Goal: Transaction & Acquisition: Subscribe to service/newsletter

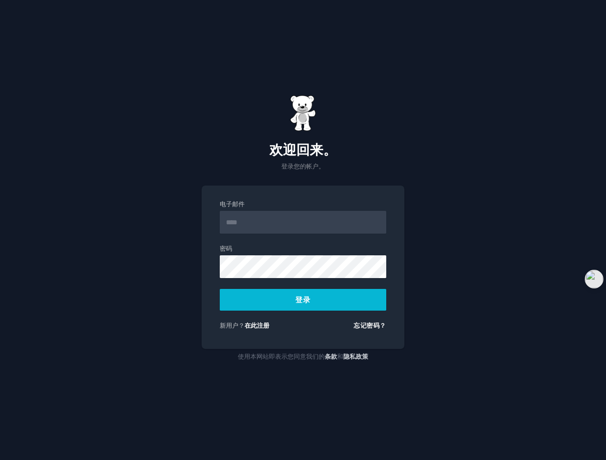
click at [260, 329] on font "在此注册" at bounding box center [256, 325] width 25 height 7
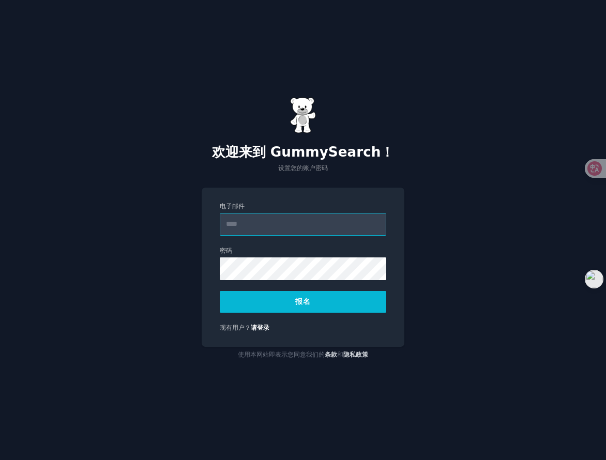
click at [265, 224] on input "电子邮件" at bounding box center [303, 224] width 166 height 23
type input "**********"
click at [279, 300] on button "报名" at bounding box center [303, 302] width 166 height 22
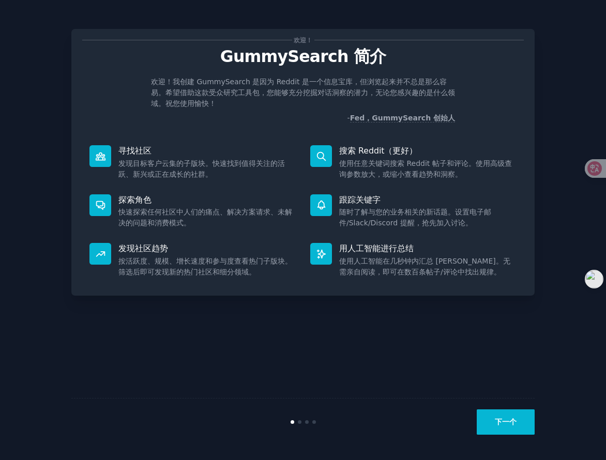
click at [507, 422] on font "下一个" at bounding box center [505, 422] width 22 height 8
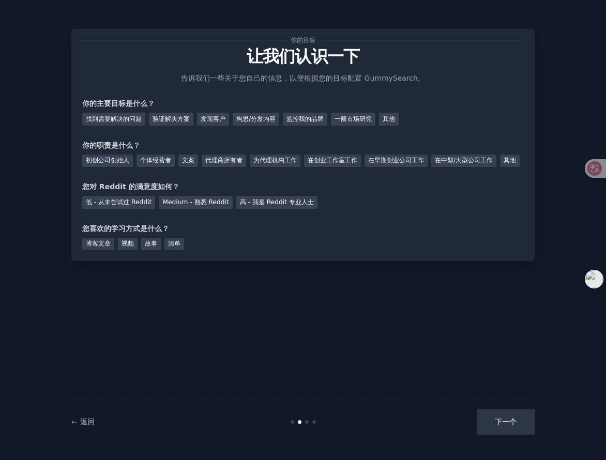
click at [520, 422] on div "下一个" at bounding box center [457, 421] width 154 height 25
click at [505, 424] on div "下一个" at bounding box center [457, 421] width 154 height 25
click at [358, 297] on div "你的目标 让我们认识一下 告诉我们一些关于您自己的信息，以便根据您的目标配置 GummySearch。 你的主要目标是什么？ 找到需要解决的问题 验证解决方案…" at bounding box center [302, 229] width 463 height 431
click at [517, 419] on div "下一个" at bounding box center [457, 421] width 154 height 25
click at [182, 122] on font "验证解决方案" at bounding box center [170, 118] width 37 height 7
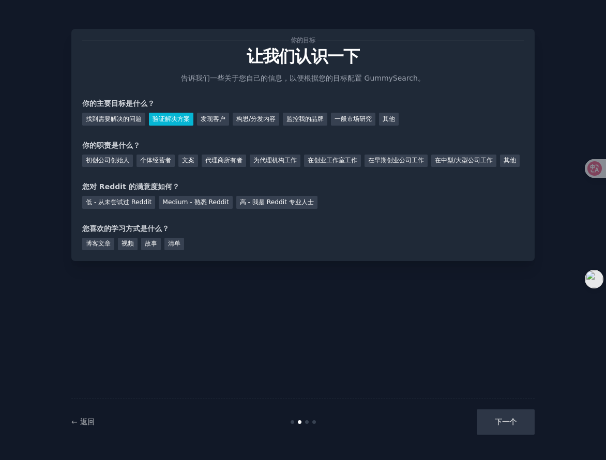
click at [129, 122] on font "找到需要解决的问题" at bounding box center [114, 118] width 56 height 7
click at [117, 160] on font "初创公司创始人" at bounding box center [107, 160] width 43 height 7
click at [147, 209] on div "低 - 从未尝试过 Reddit" at bounding box center [118, 202] width 73 height 13
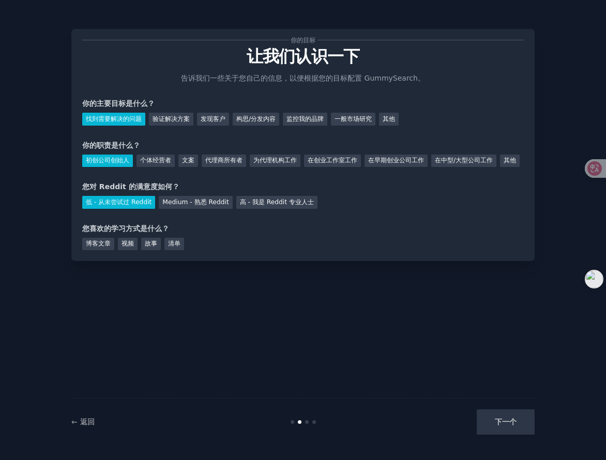
click at [130, 247] on font "视频" at bounding box center [127, 243] width 12 height 7
click at [516, 430] on button "下一个" at bounding box center [505, 421] width 58 height 25
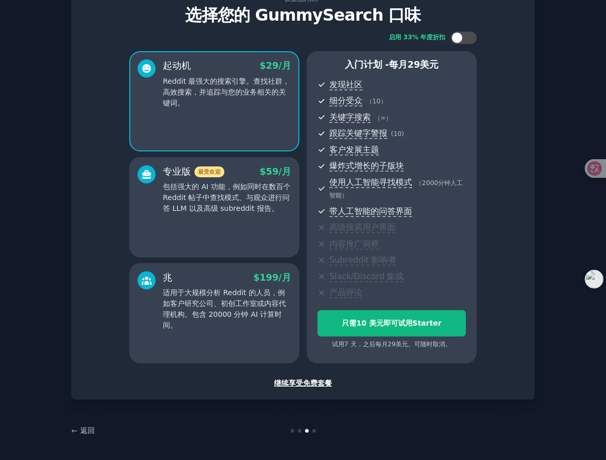
scroll to position [43, 0]
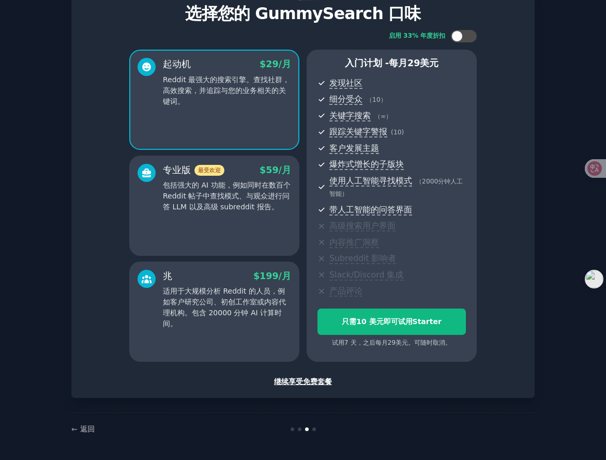
click at [315, 381] on font "继续享受免费套餐" at bounding box center [303, 381] width 58 height 8
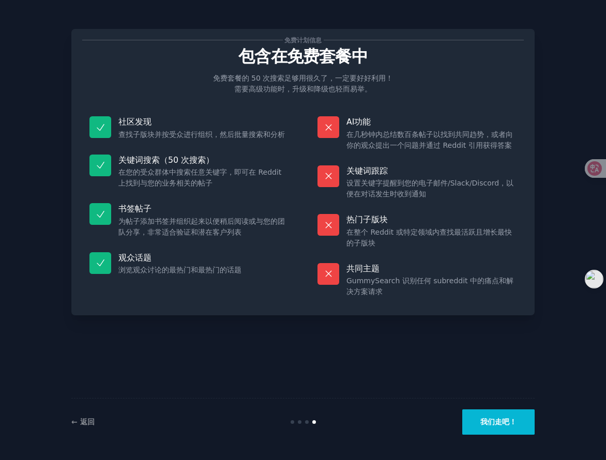
click at [500, 428] on button "我们走吧！" at bounding box center [498, 421] width 72 height 25
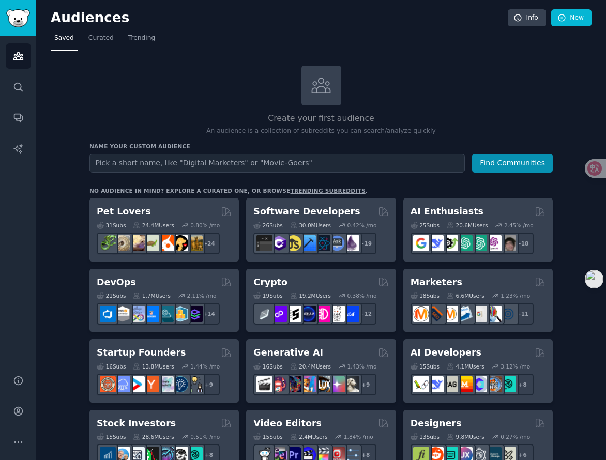
click at [143, 33] on link "Trending" at bounding box center [142, 40] width 34 height 21
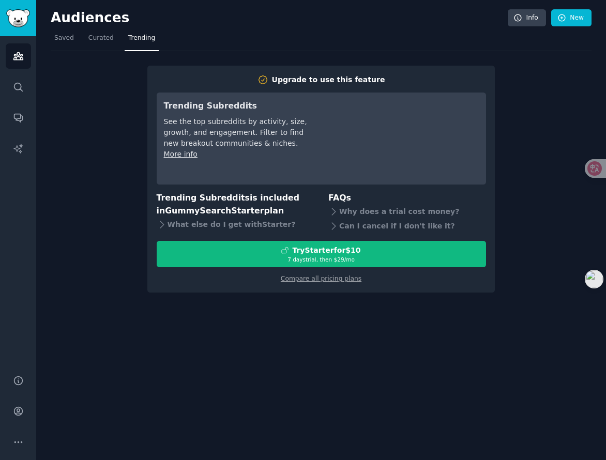
click at [341, 28] on div "Audiences Info New" at bounding box center [321, 19] width 540 height 21
click at [343, 283] on div "Upgrade to use this feature Trending Subreddits See the top subreddits by activ…" at bounding box center [320, 179] width 347 height 227
click at [341, 282] on link "Compare all pricing plans" at bounding box center [321, 278] width 81 height 7
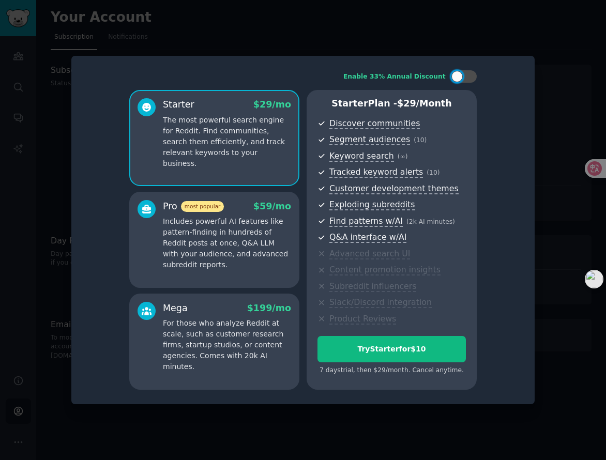
click at [560, 193] on div at bounding box center [303, 230] width 606 height 460
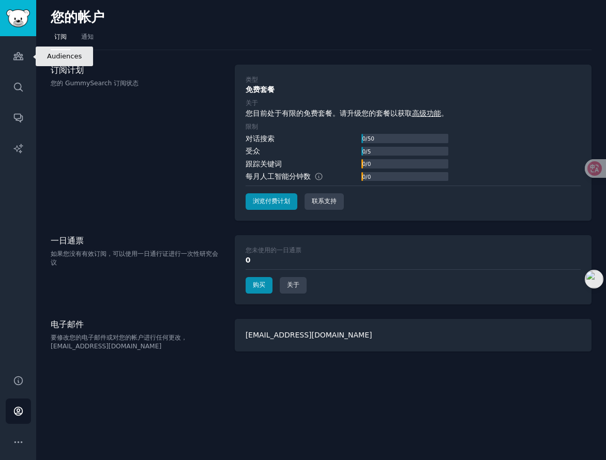
click at [18, 62] on link "受众" at bounding box center [18, 55] width 25 height 25
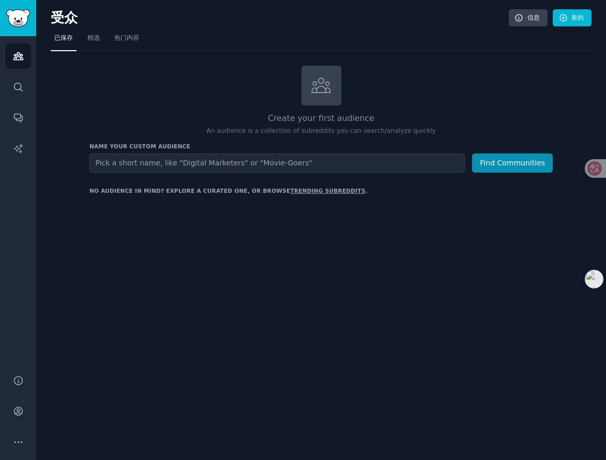
click at [134, 44] on link "热门内容" at bounding box center [127, 40] width 32 height 21
